Goal: Information Seeking & Learning: Learn about a topic

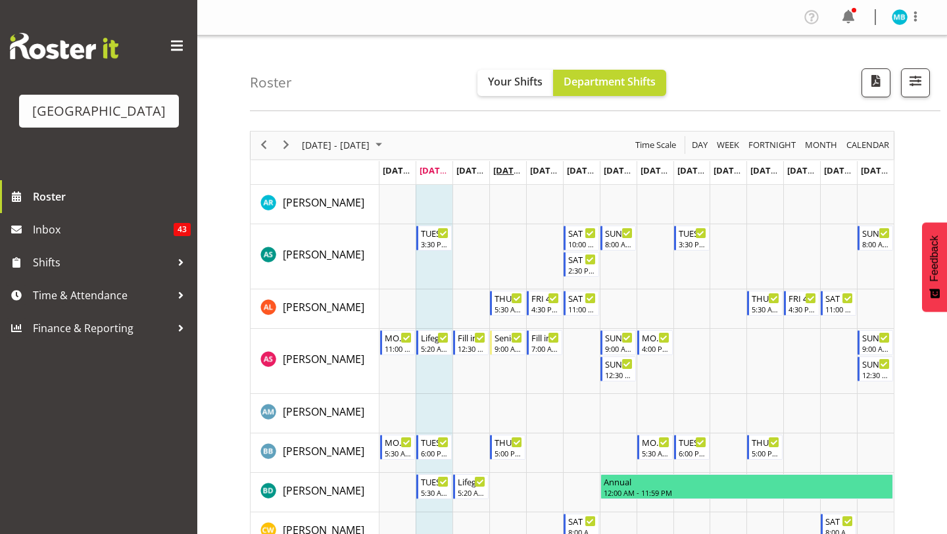
click at [503, 175] on span "[DATE], [DATE]" at bounding box center [523, 170] width 60 height 12
click at [503, 193] on td "Timeline Week of August 19, 2025" at bounding box center [508, 204] width 37 height 39
click at [516, 178] on td "[DATE], [DATE]" at bounding box center [508, 173] width 37 height 24
click at [540, 82] on span "Your Shifts" at bounding box center [515, 81] width 55 height 14
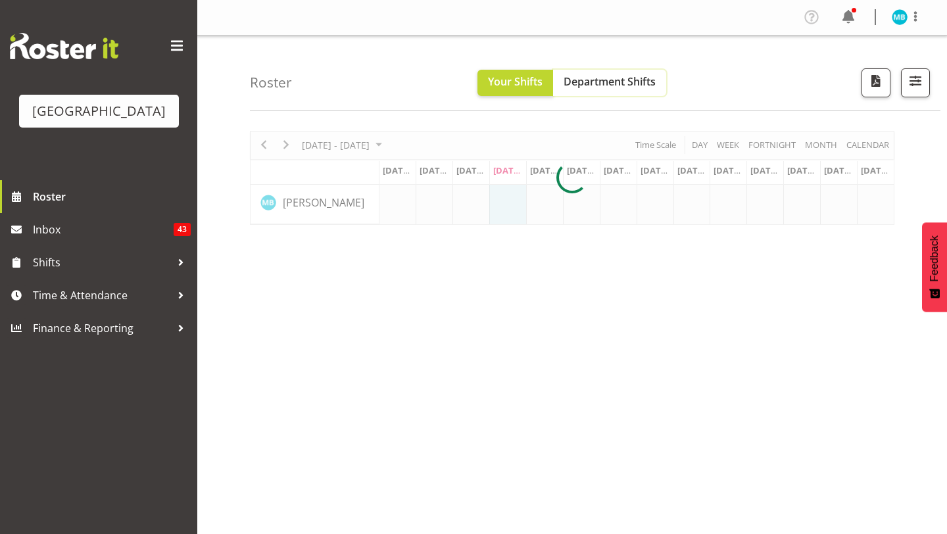
click at [580, 78] on span "Department Shifts" at bounding box center [610, 81] width 92 height 14
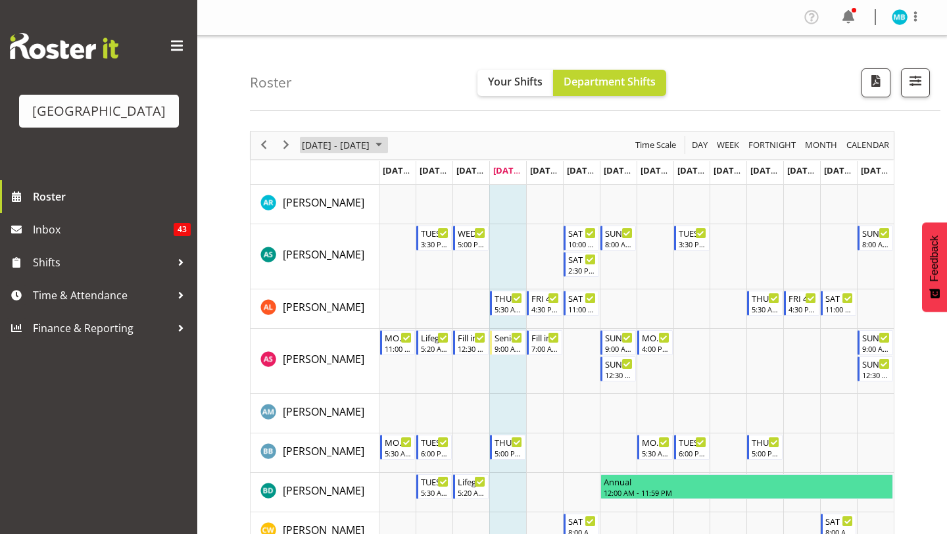
click at [371, 143] on span "[DATE] - [DATE]" at bounding box center [336, 145] width 70 height 16
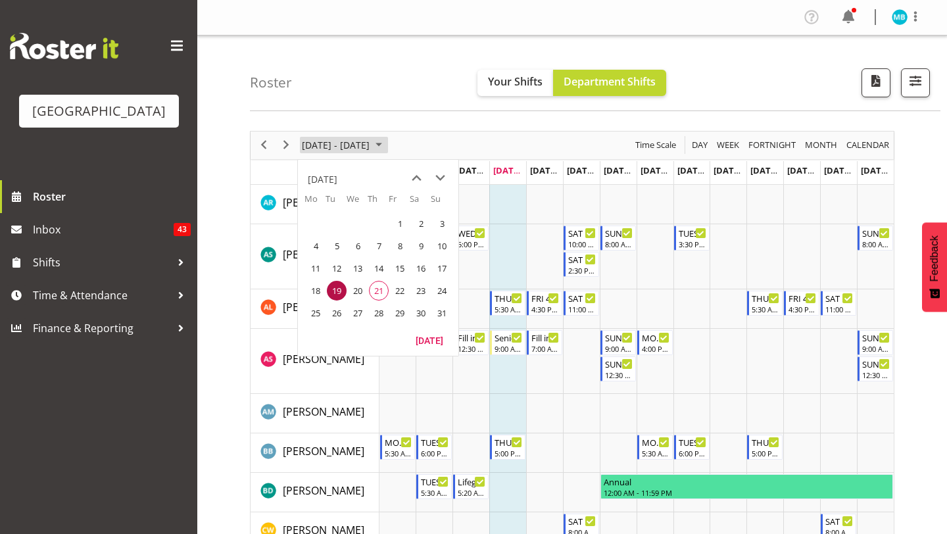
click at [387, 137] on span "August 2025" at bounding box center [379, 145] width 16 height 16
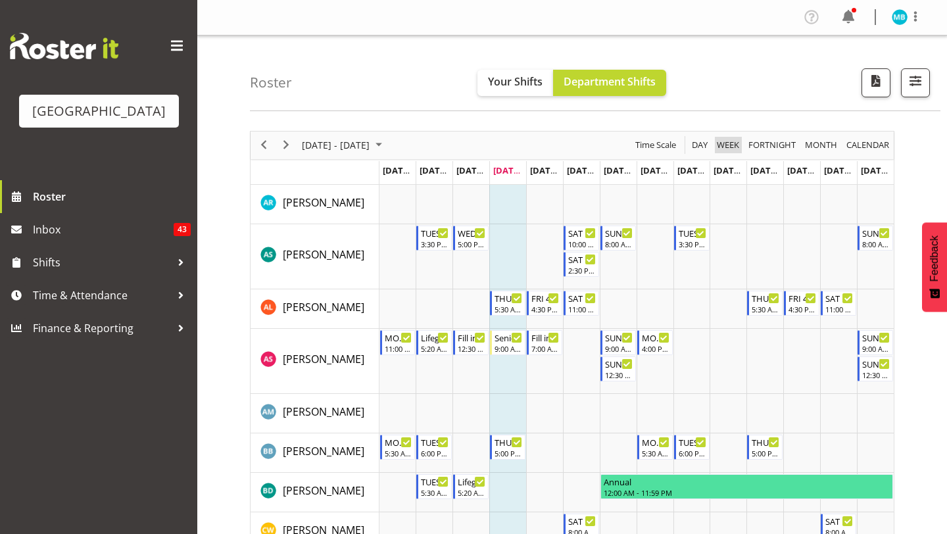
click at [719, 143] on span "Week" at bounding box center [728, 145] width 25 height 16
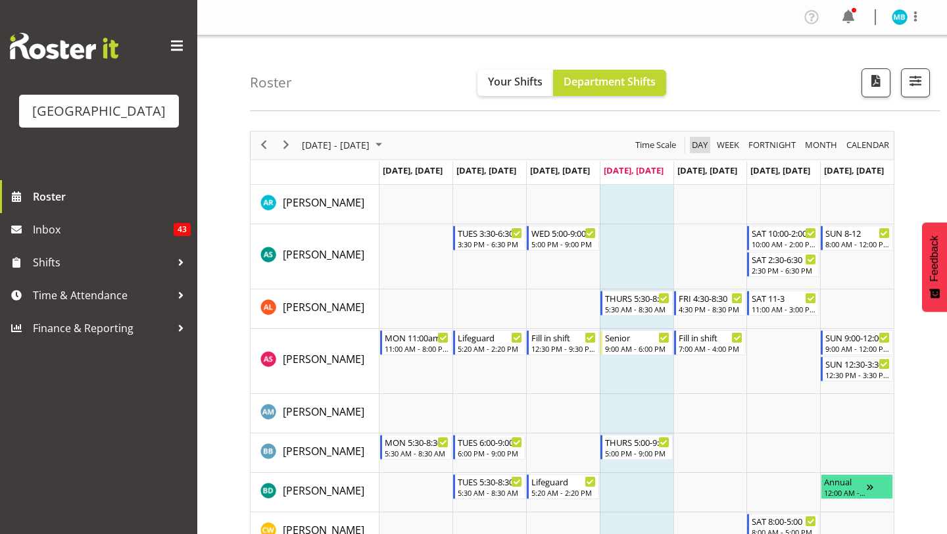
click at [701, 139] on span "Day" at bounding box center [700, 145] width 18 height 16
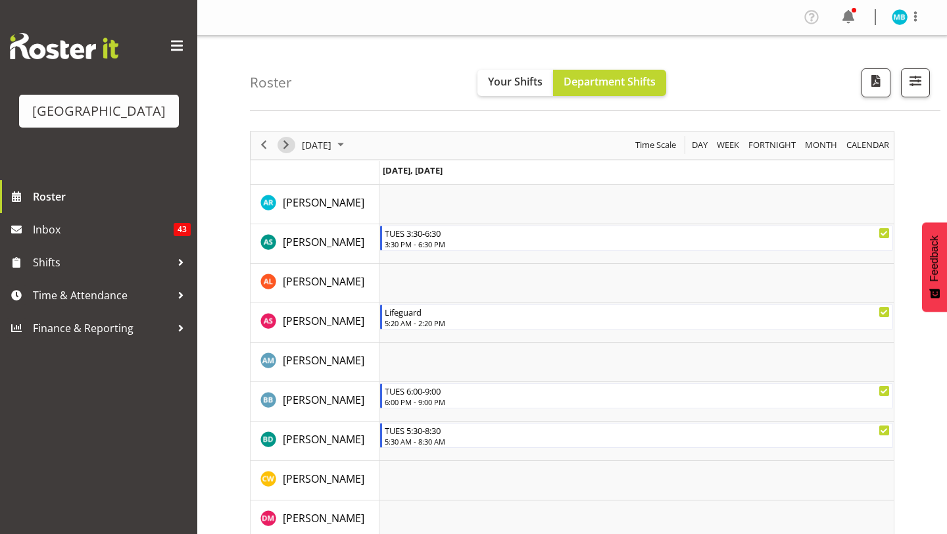
click at [289, 148] on span "Next" at bounding box center [286, 145] width 16 height 16
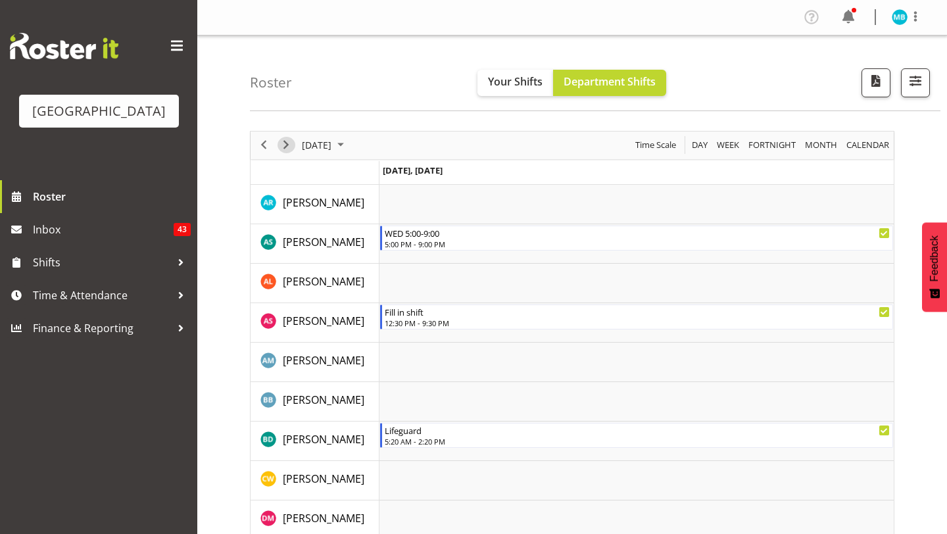
click at [282, 145] on span "Next" at bounding box center [286, 145] width 16 height 16
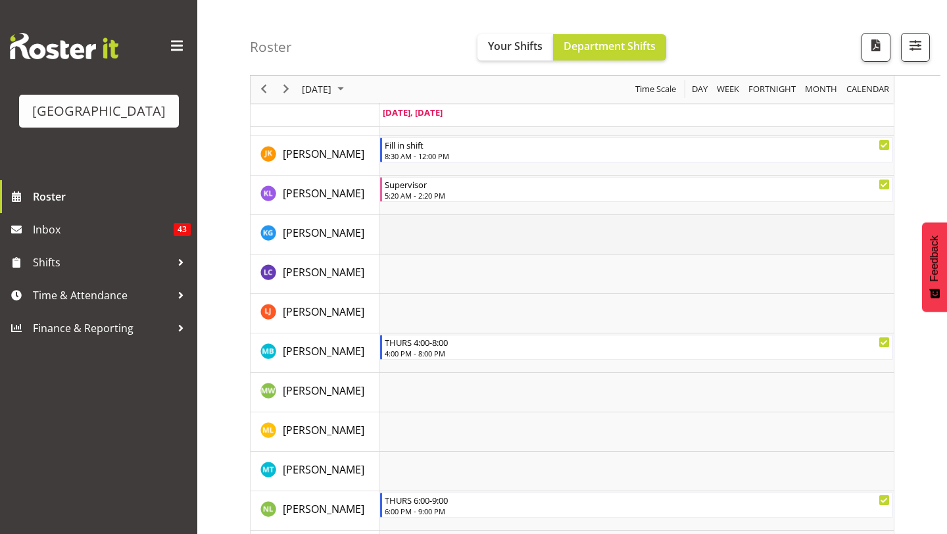
scroll to position [847, 0]
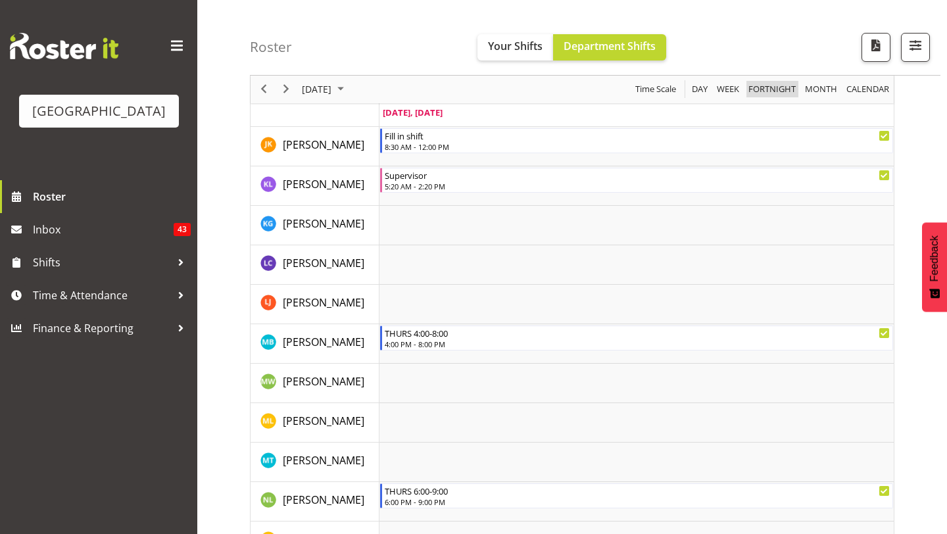
click at [764, 93] on span "Fortnight" at bounding box center [772, 90] width 50 height 16
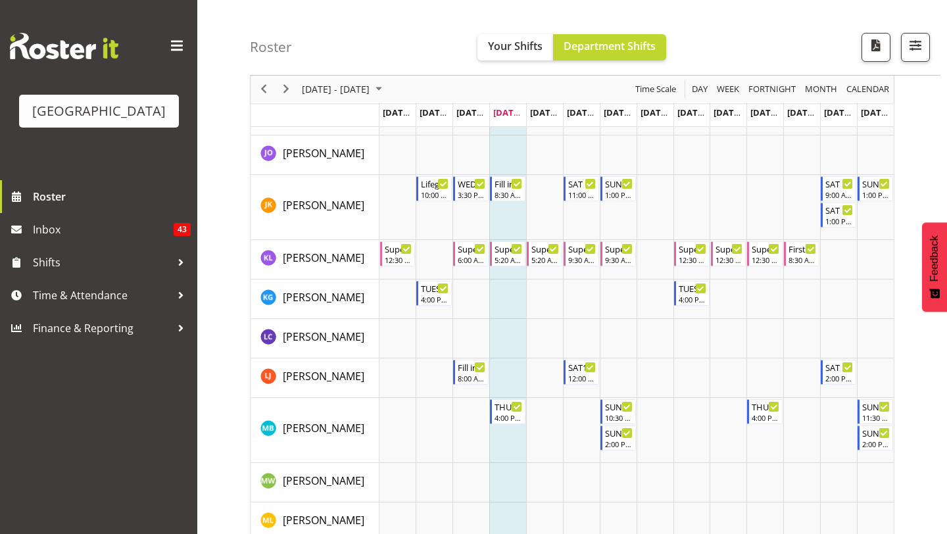
scroll to position [1124, 0]
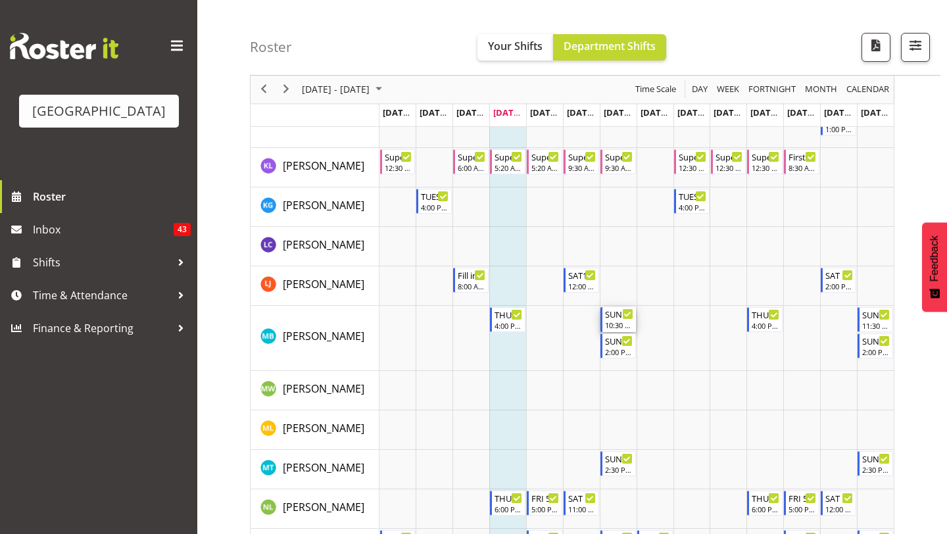
click at [618, 322] on div "10:30 AM - 1:30 PM" at bounding box center [619, 325] width 28 height 11
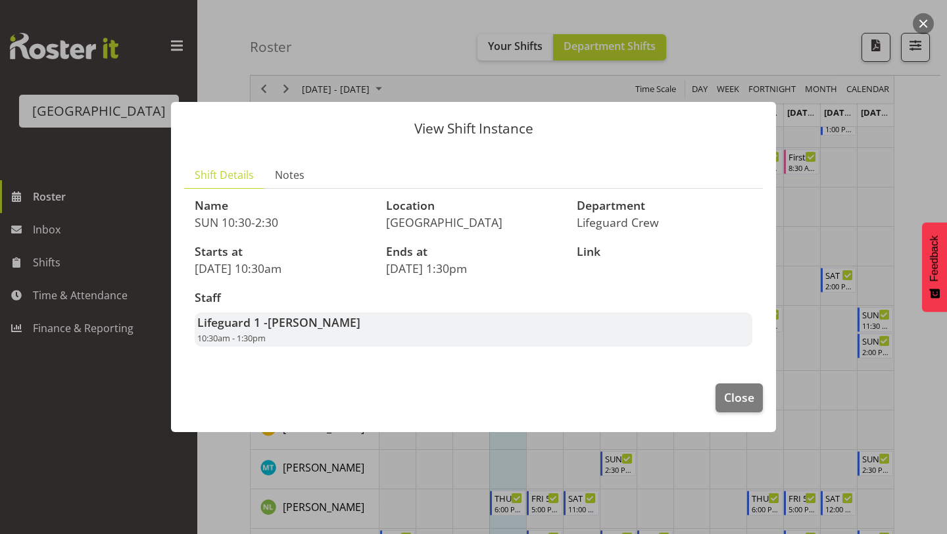
click at [818, 270] on div at bounding box center [473, 267] width 947 height 534
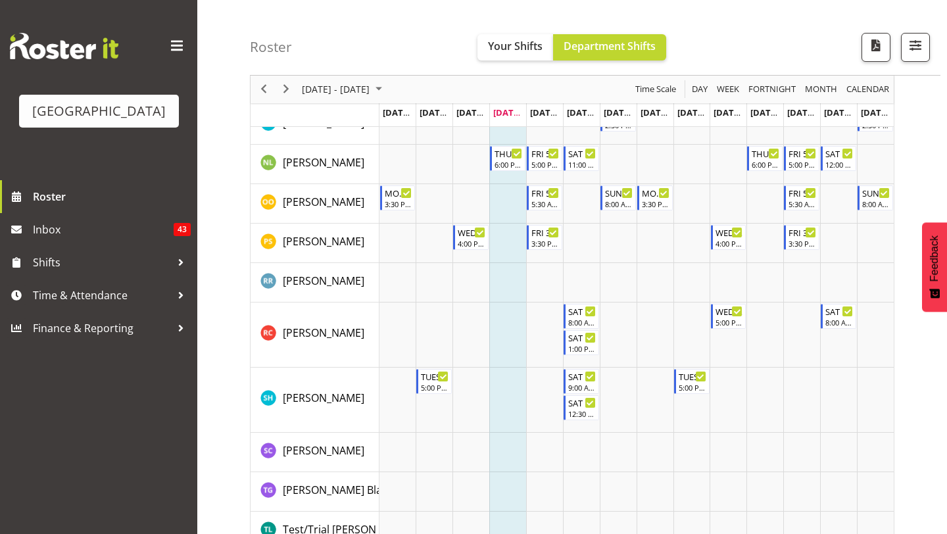
scroll to position [1680, 0]
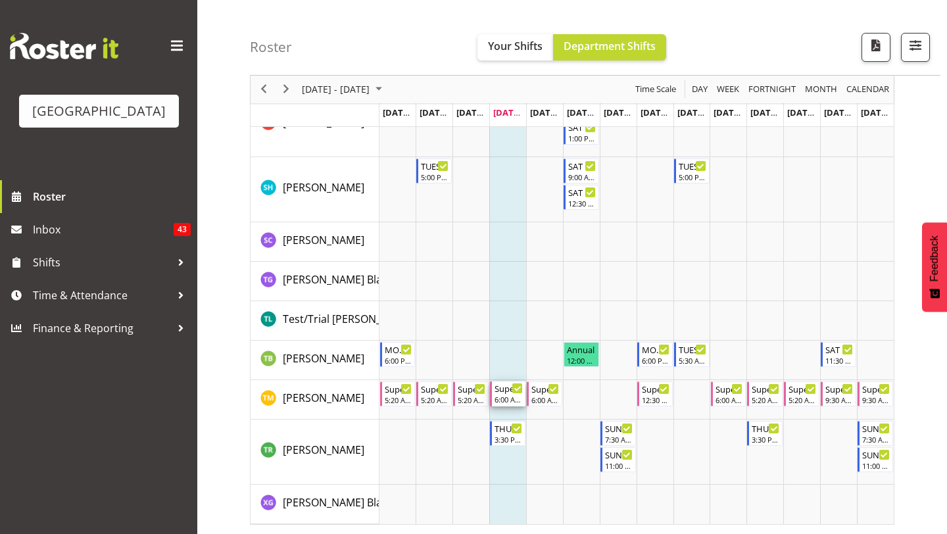
click at [505, 393] on div "Supervisor" at bounding box center [509, 388] width 28 height 13
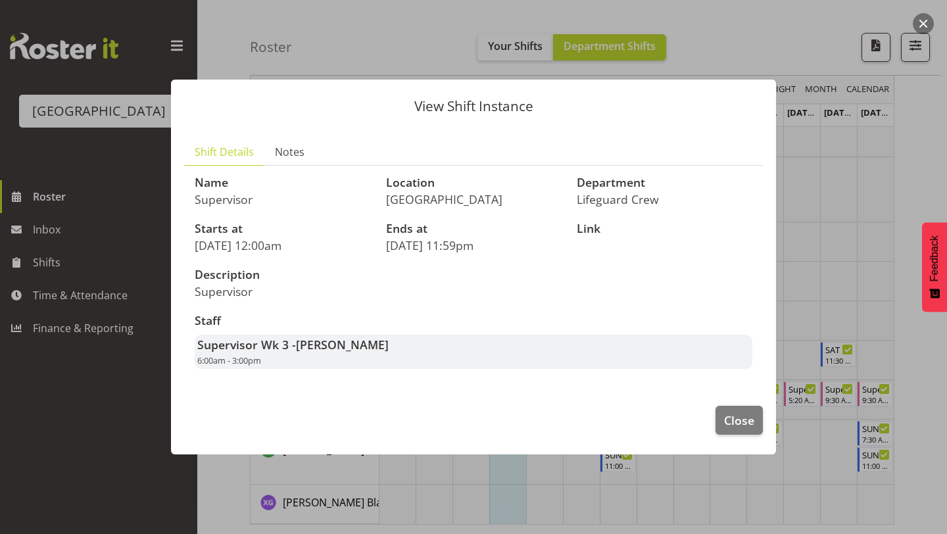
click at [805, 358] on div at bounding box center [473, 267] width 947 height 534
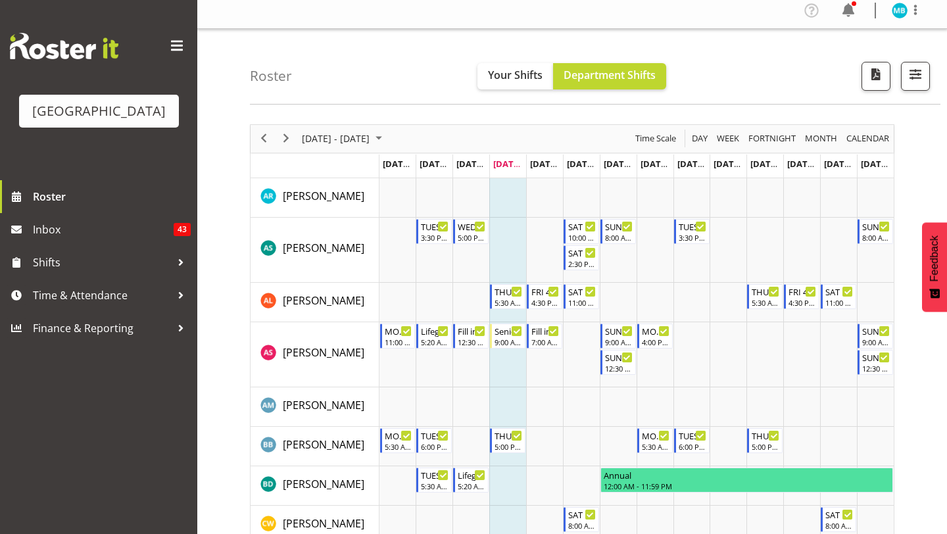
scroll to position [9, 0]
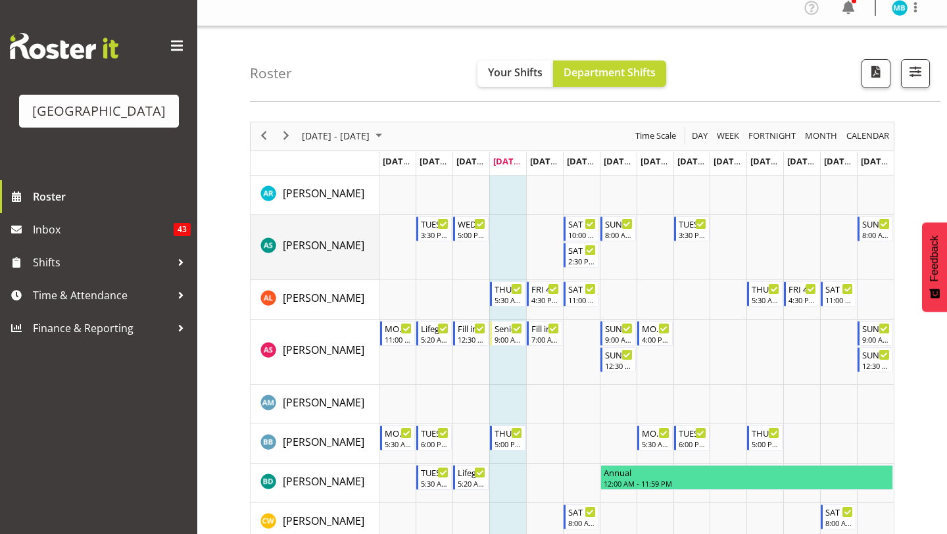
click at [338, 245] on div "[PERSON_NAME]" at bounding box center [320, 247] width 118 height 19
click at [577, 222] on div "SAT 10:00-2:00" at bounding box center [582, 222] width 28 height 13
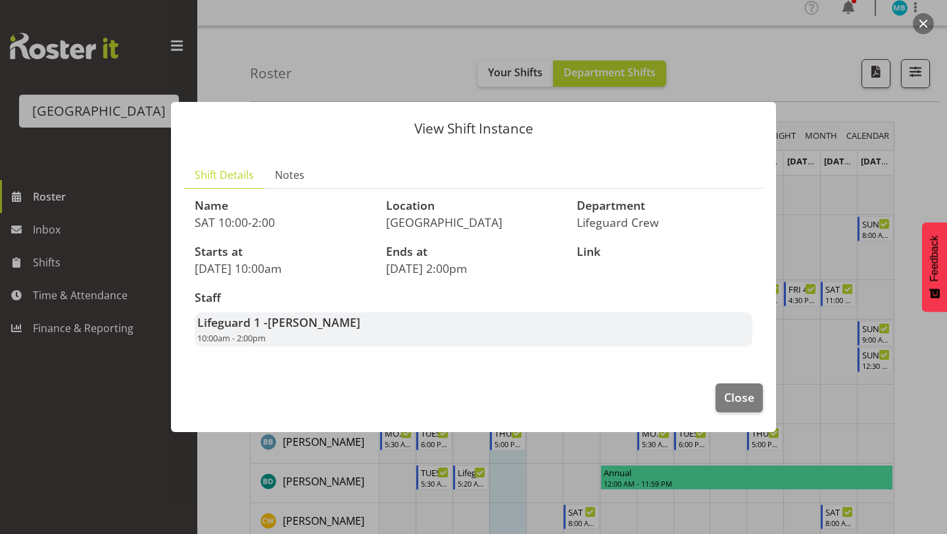
click at [824, 180] on div at bounding box center [473, 267] width 947 height 534
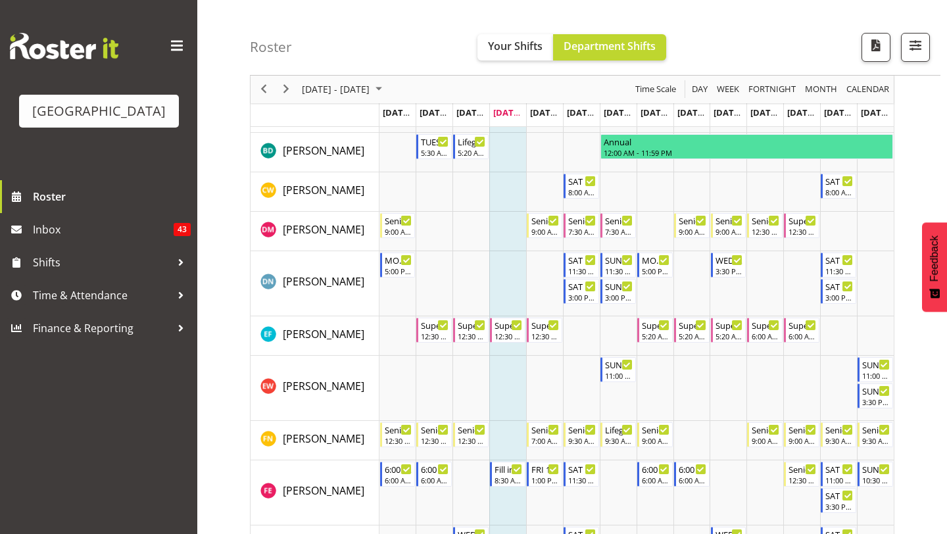
scroll to position [345, 0]
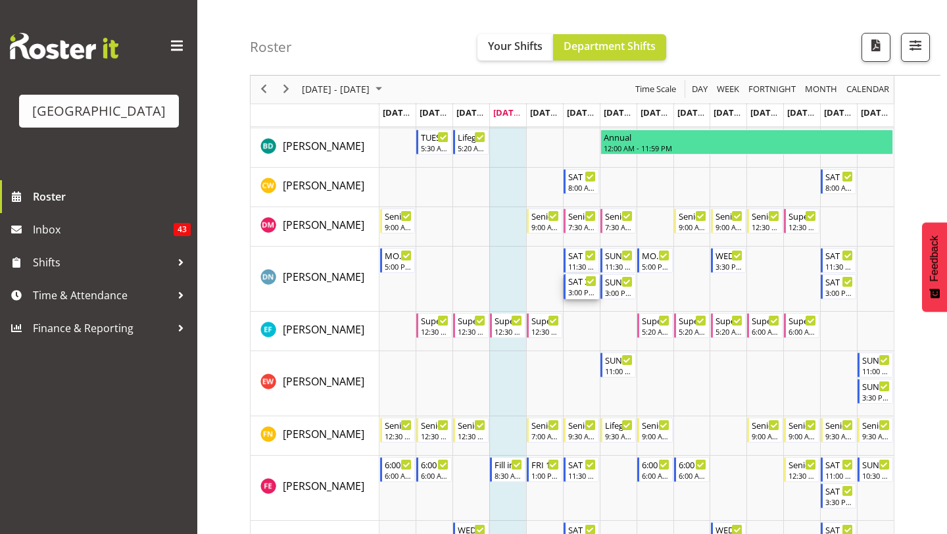
click at [580, 291] on div "3:00 PM - 6:00 PM" at bounding box center [582, 292] width 28 height 11
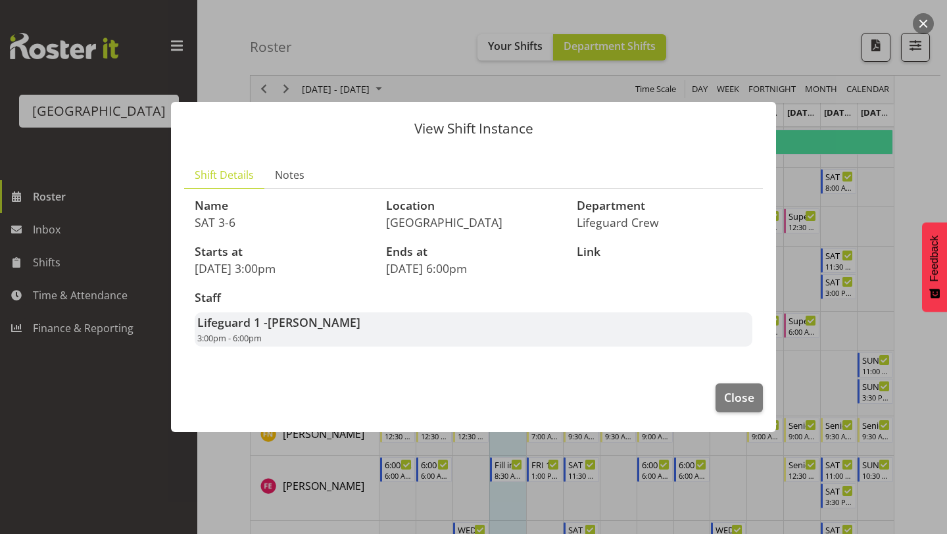
click at [524, 467] on div at bounding box center [473, 267] width 947 height 534
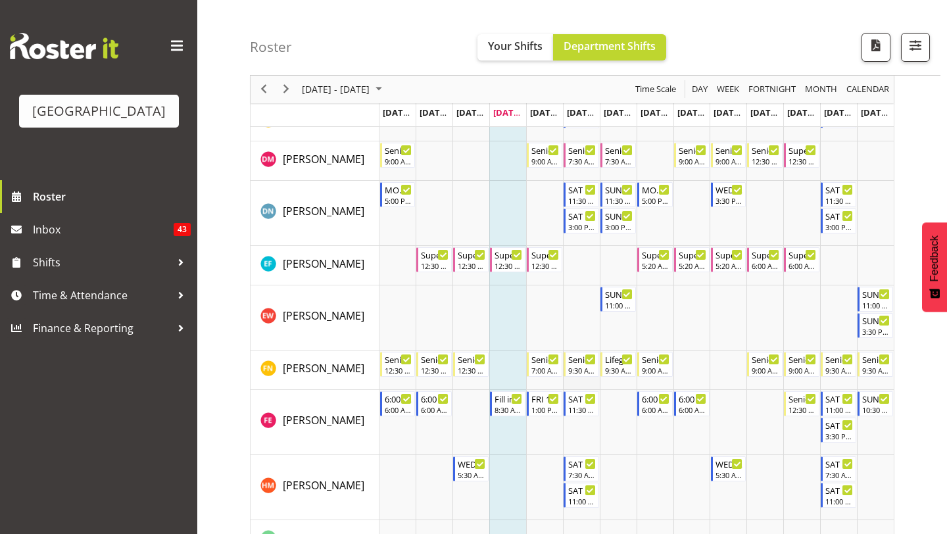
scroll to position [431, 0]
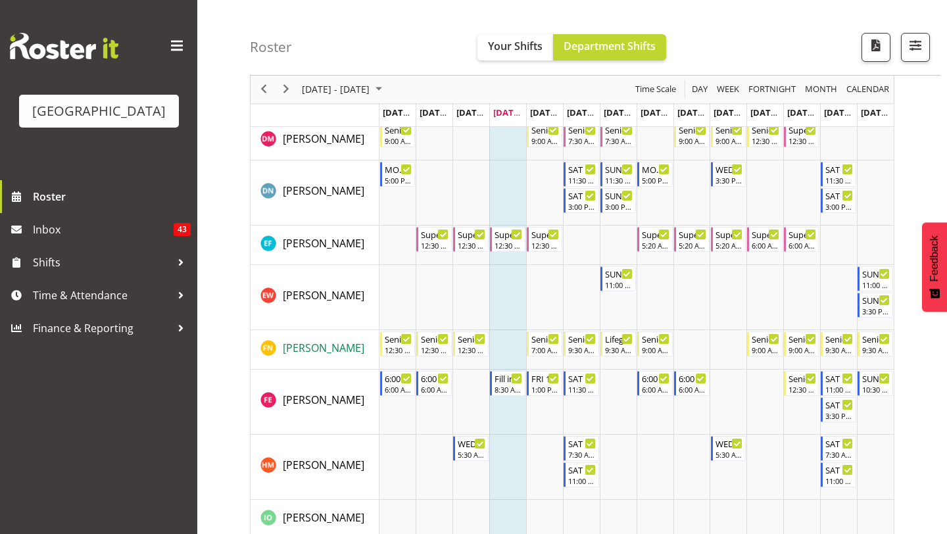
click at [333, 347] on span "[PERSON_NAME]" at bounding box center [324, 348] width 82 height 14
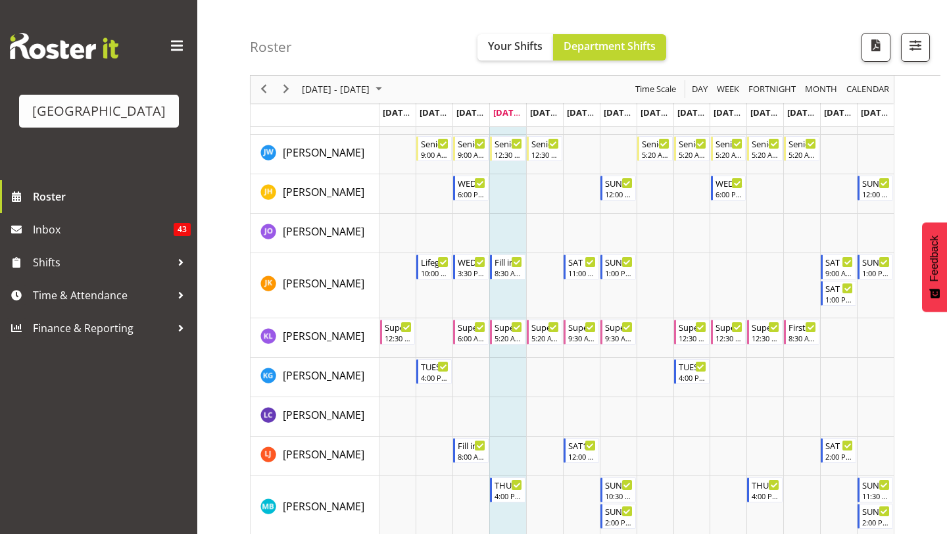
scroll to position [965, 0]
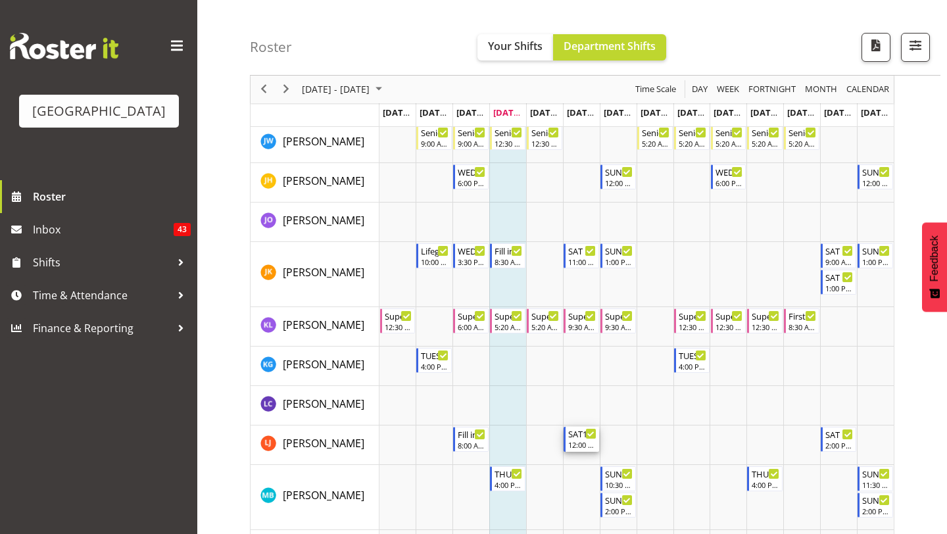
click at [585, 445] on div "12:00 PM - 6:00 PM" at bounding box center [582, 445] width 28 height 11
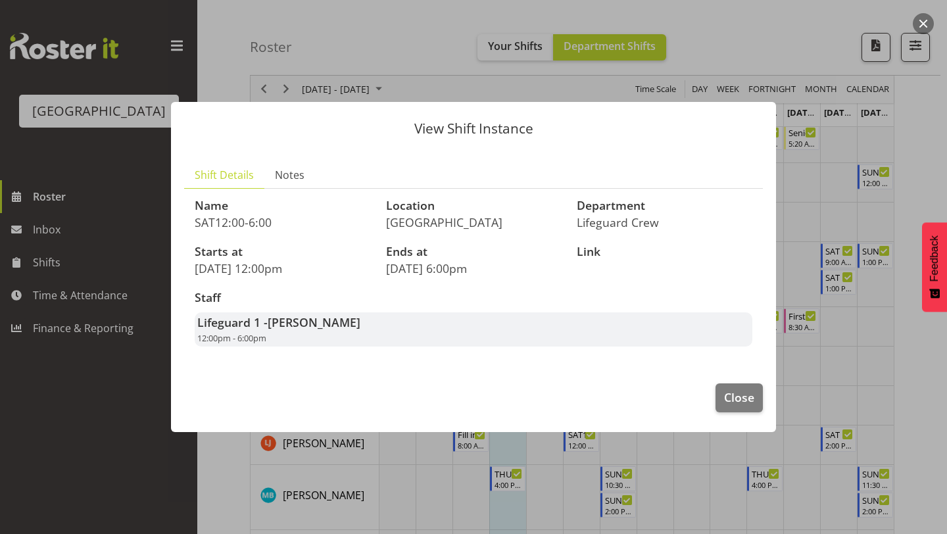
click at [548, 466] on div at bounding box center [473, 267] width 947 height 534
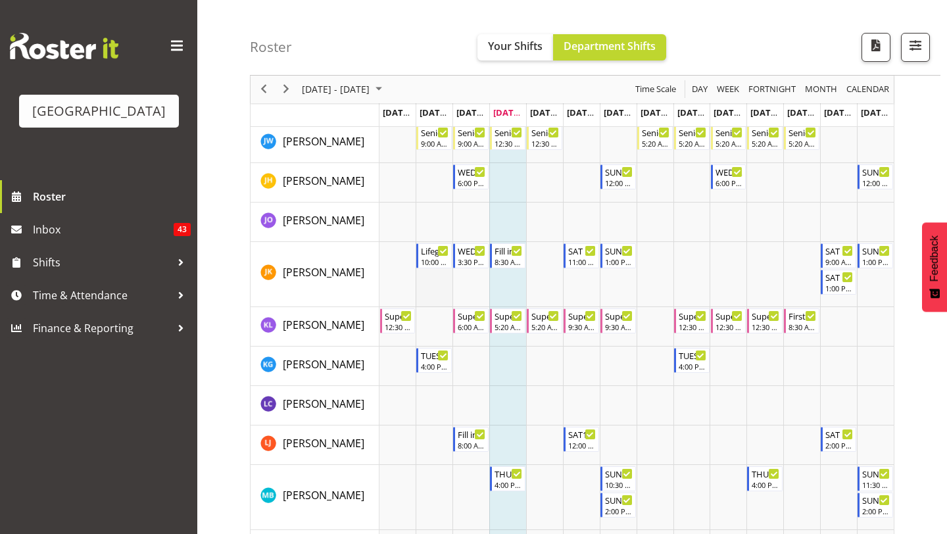
drag, startPoint x: 557, startPoint y: 279, endPoint x: 443, endPoint y: 243, distance: 119.4
click at [443, 243] on tr "Timeline Week of August 21, 2025" at bounding box center [637, 274] width 515 height 65
